Goal: Information Seeking & Learning: Learn about a topic

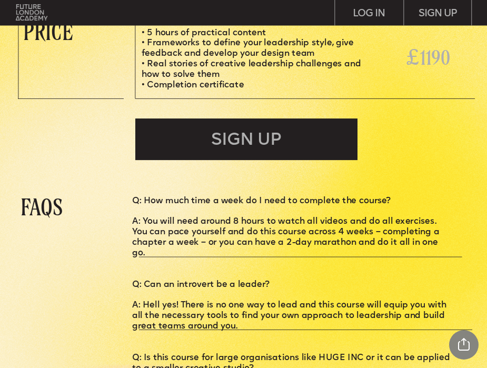
scroll to position [2032, 0]
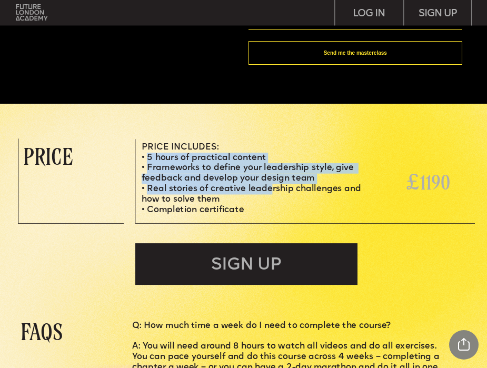
drag, startPoint x: 148, startPoint y: 160, endPoint x: 272, endPoint y: 196, distance: 129.6
click at [272, 196] on ul "5 hours of practical content Frameworks to define your leadership style, give f…" at bounding box center [252, 184] width 220 height 63
click at [272, 196] on li "Real stories of creative leadership challenges and how to solve them" at bounding box center [252, 194] width 220 height 21
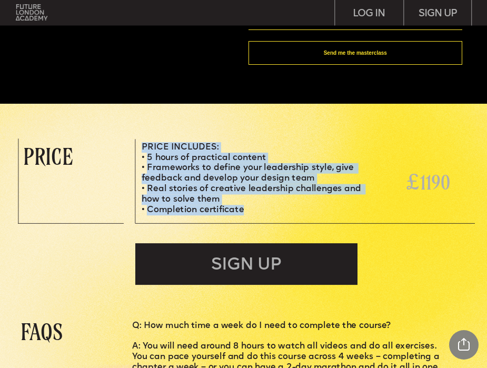
drag, startPoint x: 260, startPoint y: 218, endPoint x: 274, endPoint y: 212, distance: 15.6
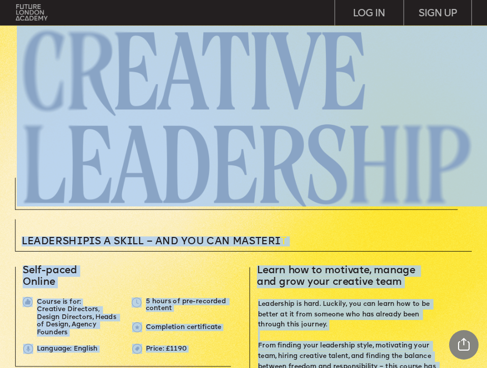
scroll to position [182, 0]
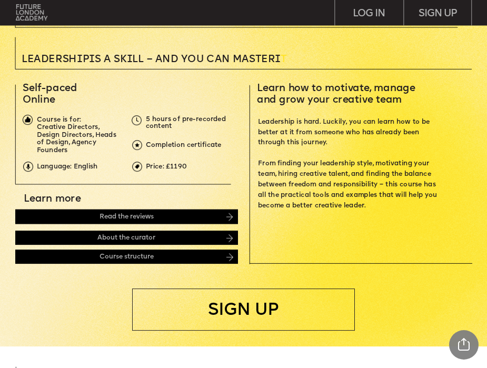
scroll to position [0, 0]
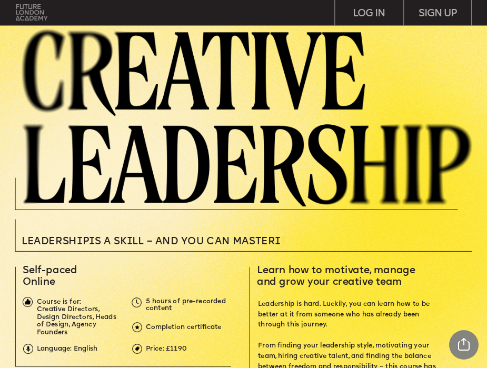
click at [31, 15] on img at bounding box center [32, 12] width 32 height 16
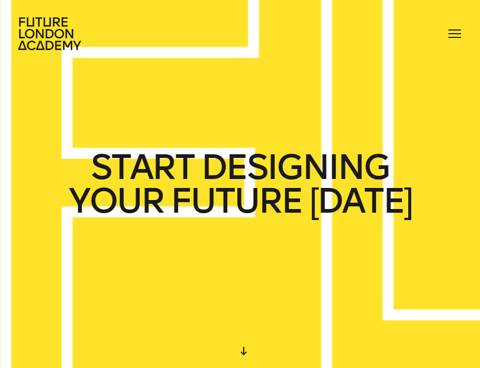
click at [453, 38] on div at bounding box center [454, 33] width 17 height 17
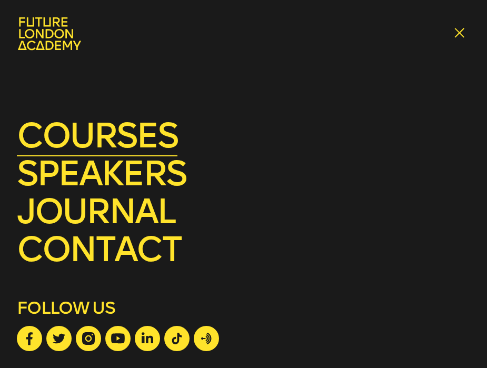
click at [131, 141] on link "courses" at bounding box center [97, 136] width 161 height 42
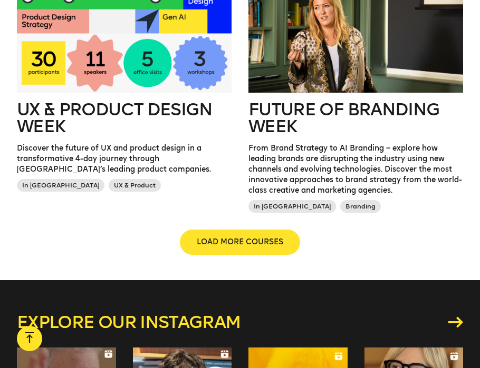
scroll to position [1161, 0]
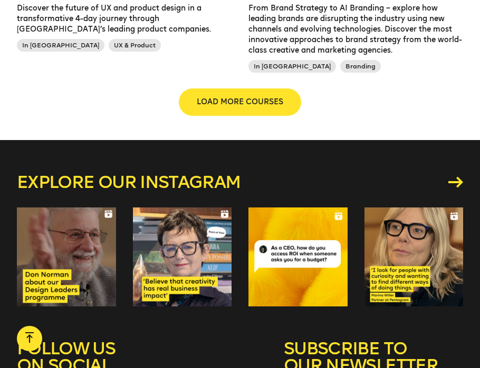
click at [239, 105] on span "LOAD MORE COURSES" at bounding box center [240, 102] width 86 height 11
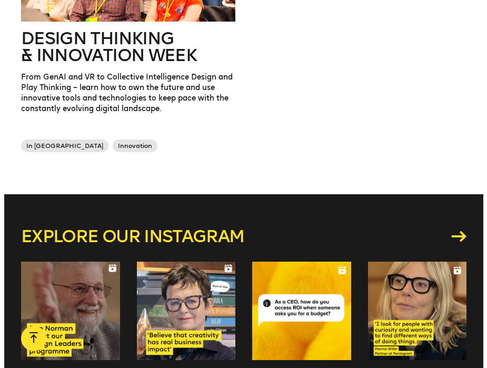
scroll to position [1345, 0]
